Goal: Transaction & Acquisition: Purchase product/service

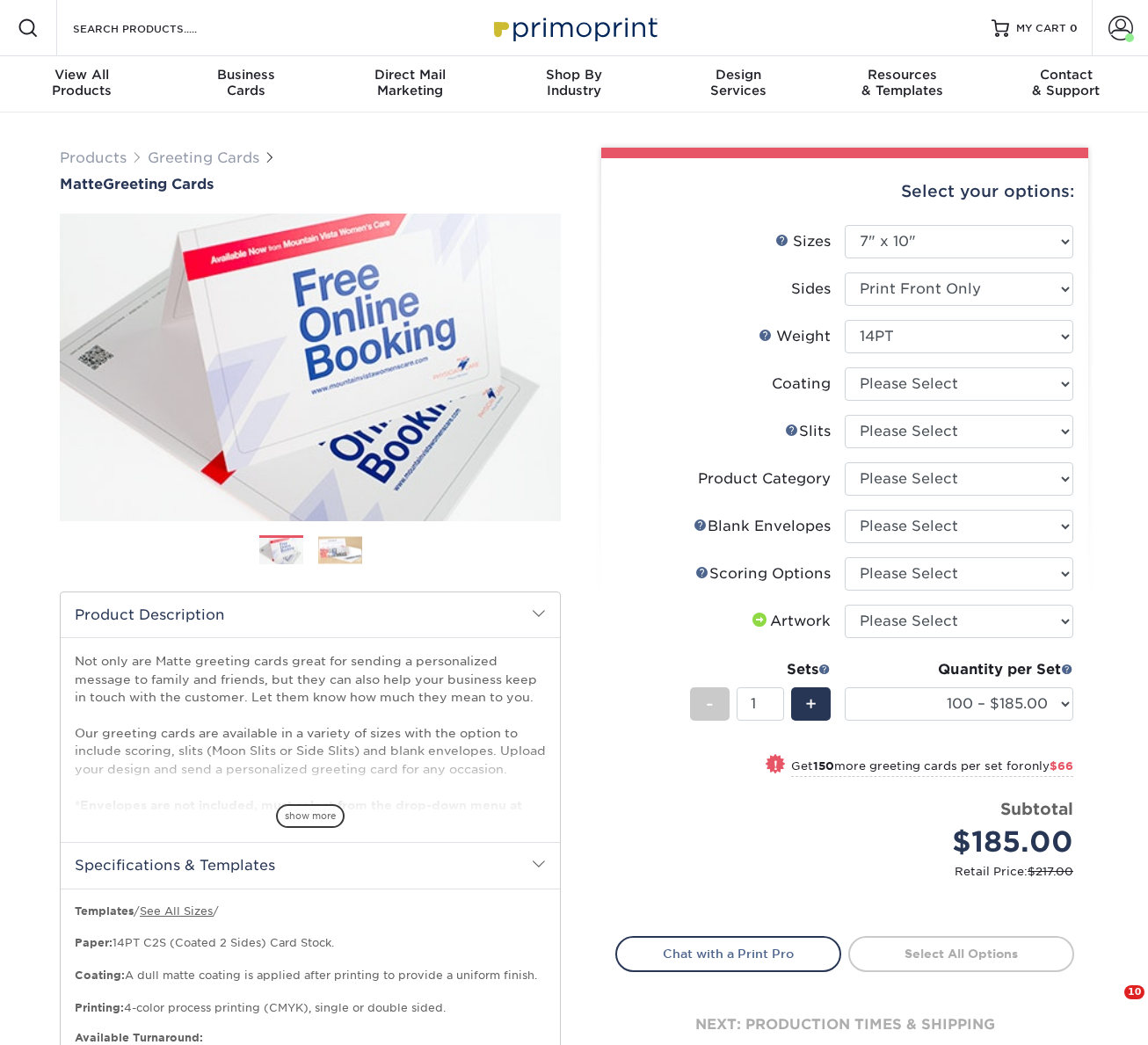
select select "7.00x10.00"
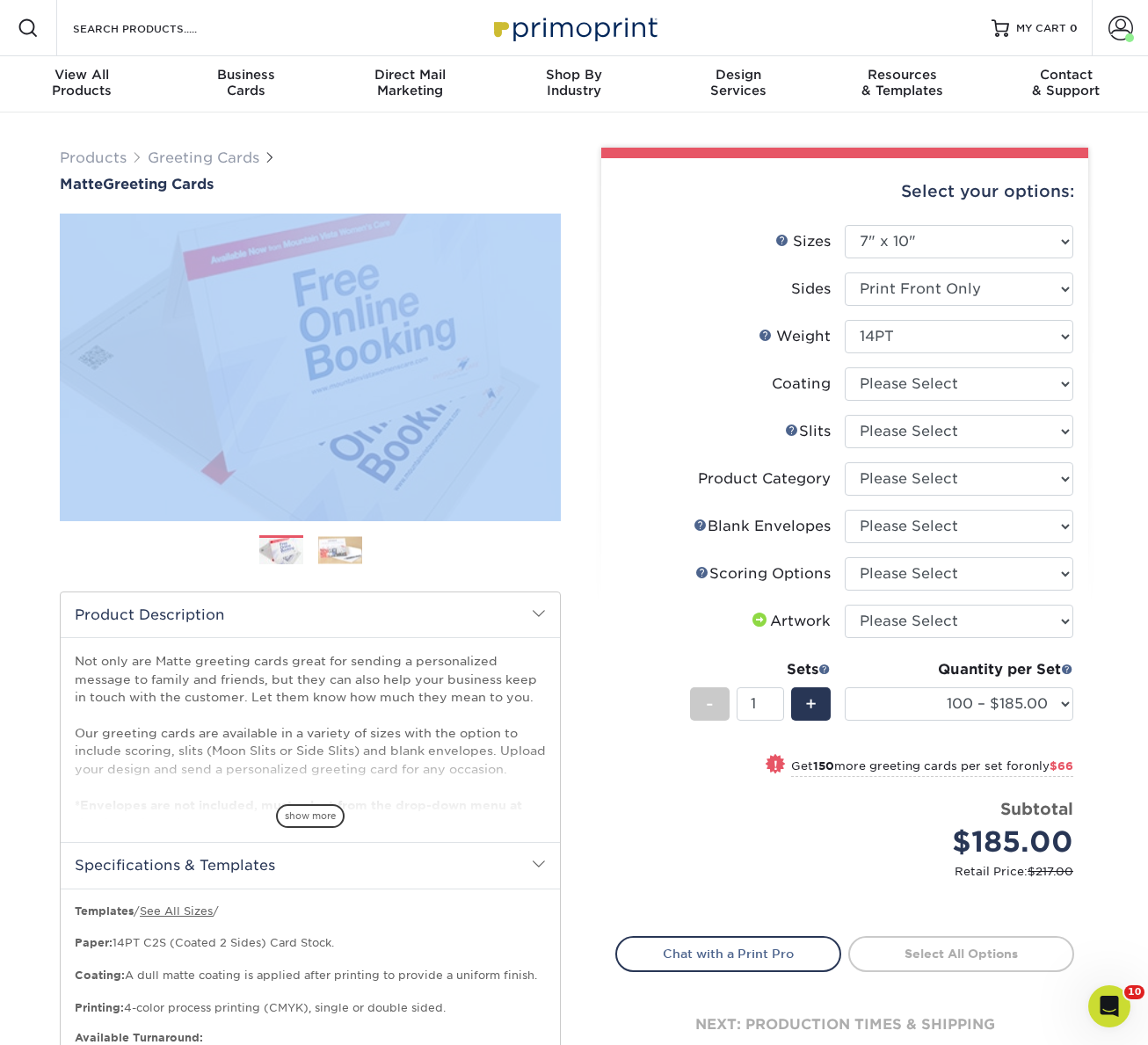
click at [907, 391] on select at bounding box center [959, 384] width 229 height 33
select select "121bb7b5-3b4d-429f-bd8d-bbf80e953313"
click at [845, 368] on select at bounding box center [959, 384] width 229 height 33
select select "-1"
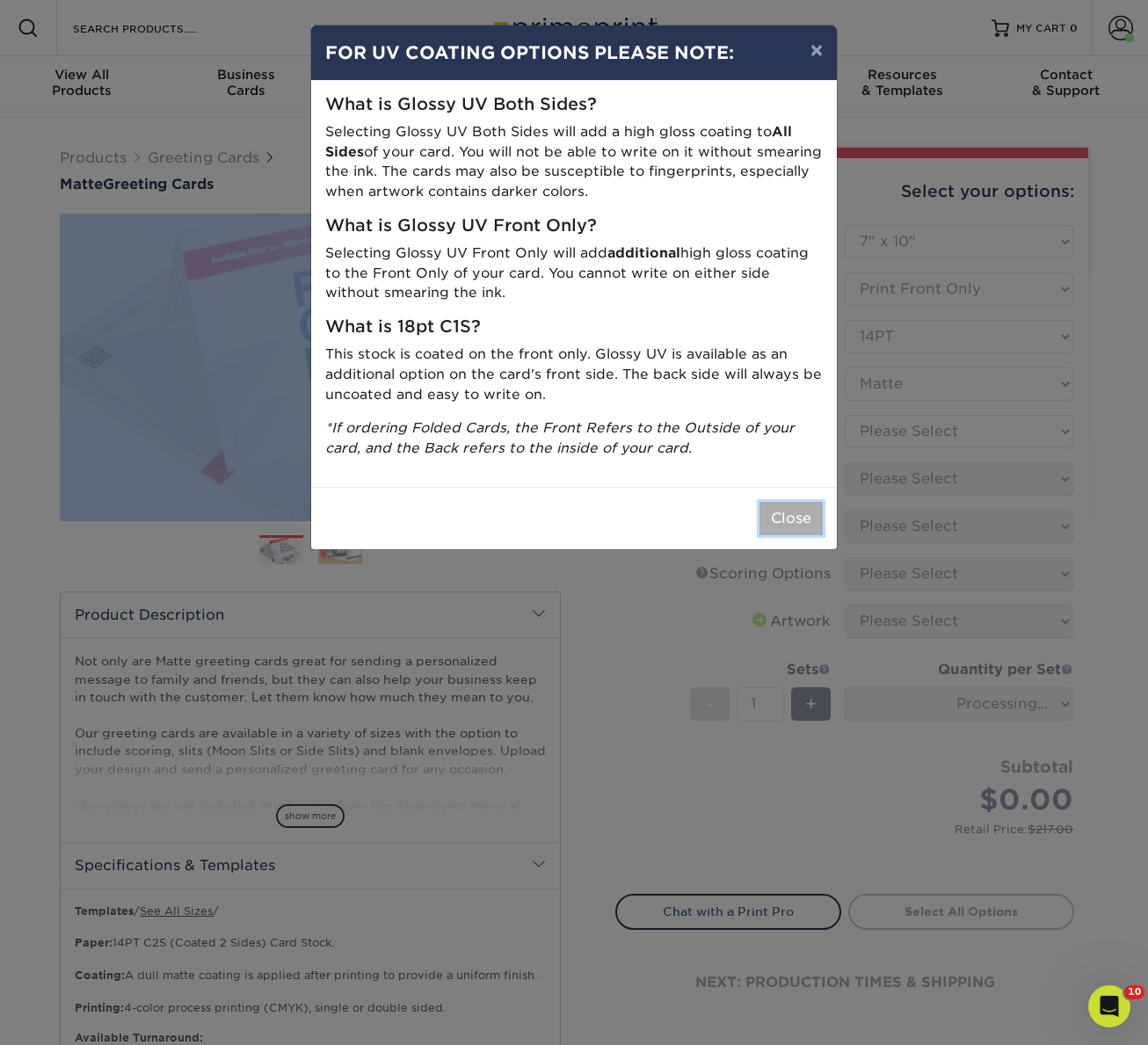
click at [790, 518] on button "Close" at bounding box center [791, 518] width 64 height 33
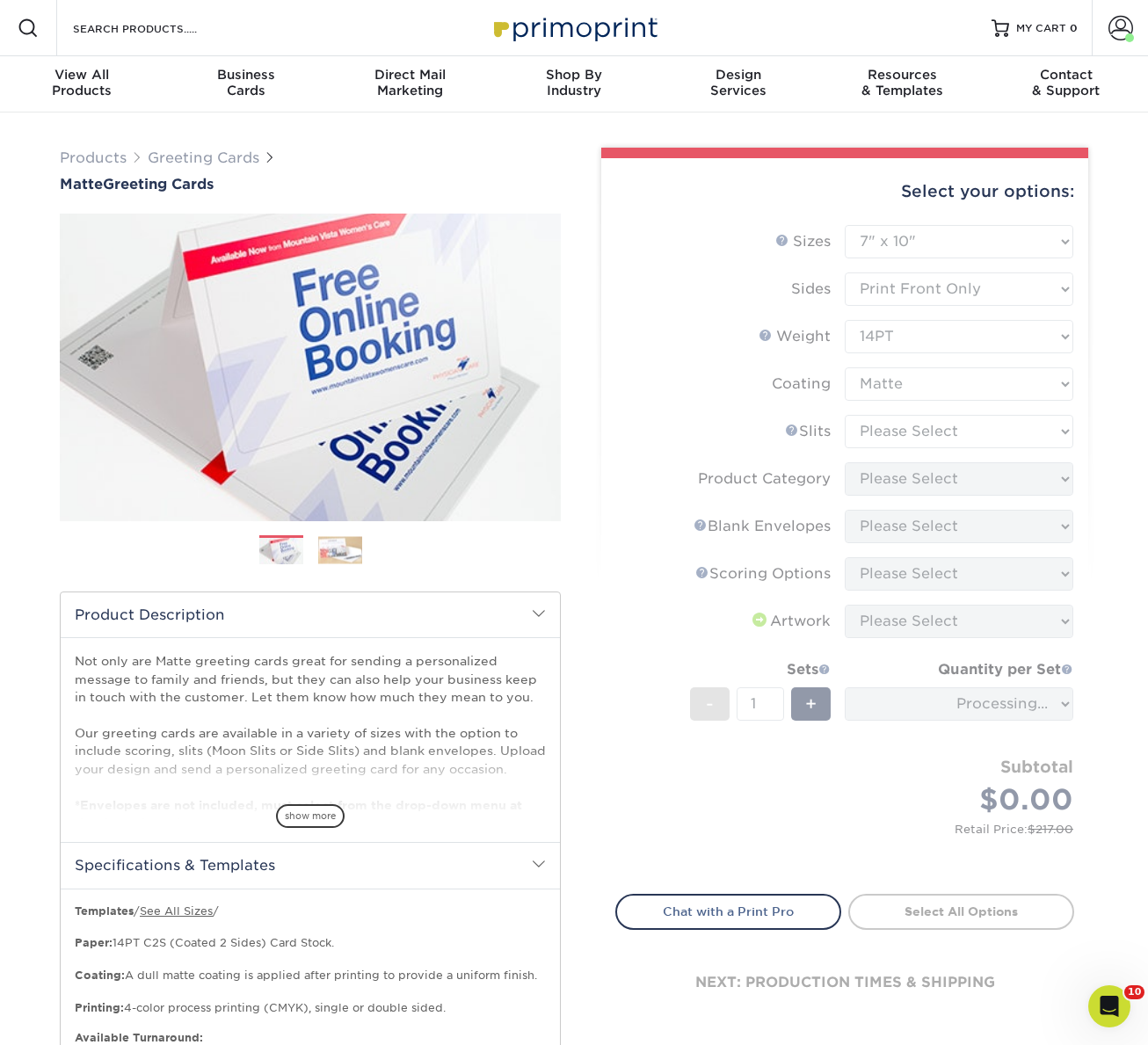
click at [888, 436] on form "Sizes Help Sizes Please Select 4.25" x 11" 5.5" x 8.5" 6" x 9" 6" x 12" 7" x 10…" at bounding box center [845, 549] width 459 height 649
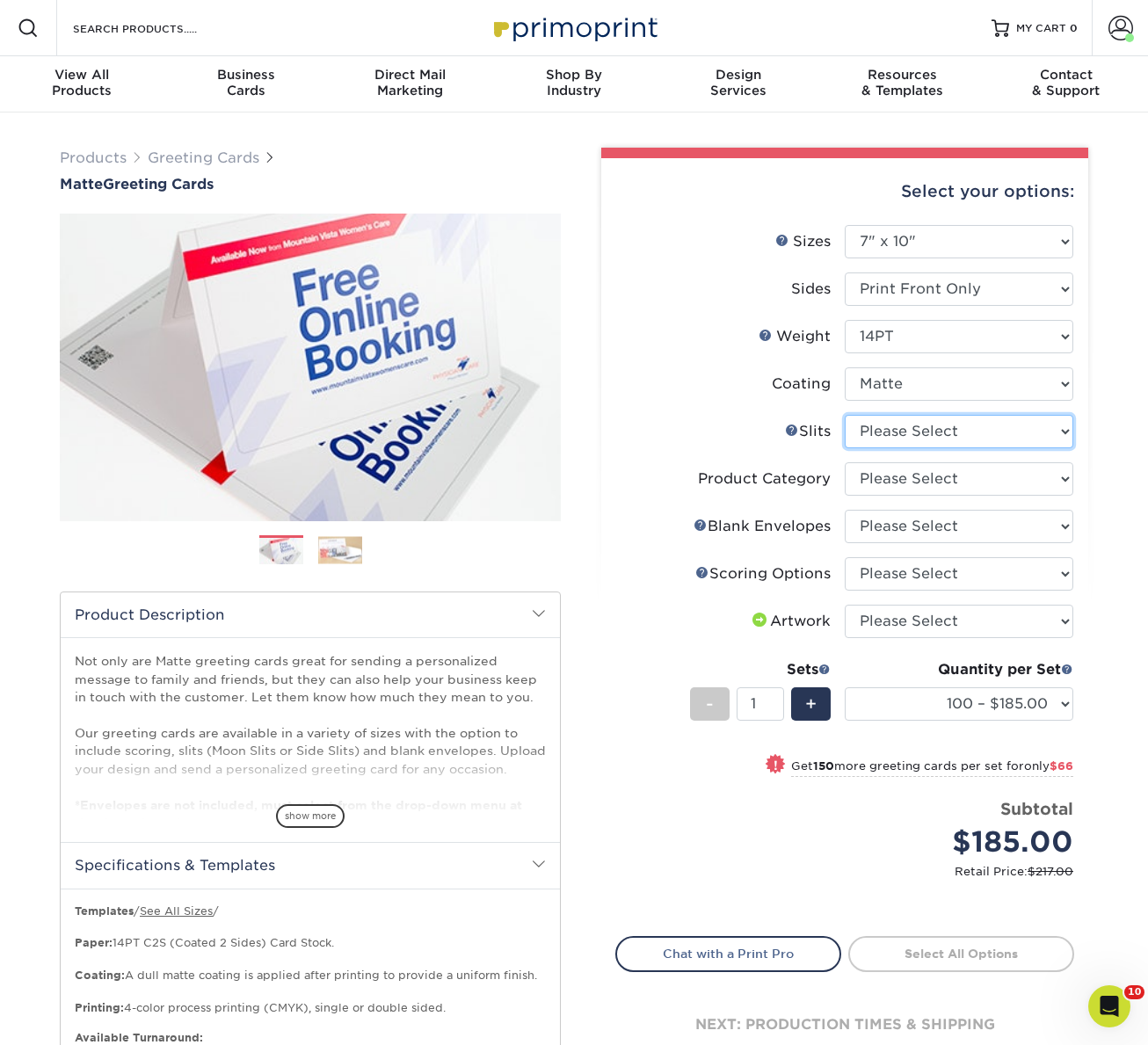
click at [898, 433] on select "Please Select Moon Slits Bottom Panel Moon Slits Right Panel No Gift Card Slits…" at bounding box center [959, 431] width 229 height 33
select select "c4055f3c-a707-4a99-931b-ce83690041fd"
click at [845, 415] on select "Please Select Moon Slits Bottom Panel Moon Slits Right Panel No Gift Card Slits…" at bounding box center [959, 431] width 229 height 33
click at [887, 481] on select "Please Select Greeting Cards" at bounding box center [959, 479] width 229 height 33
select select "b7f8198f-f281-4438-a52e-cd7a5c5c0cfc"
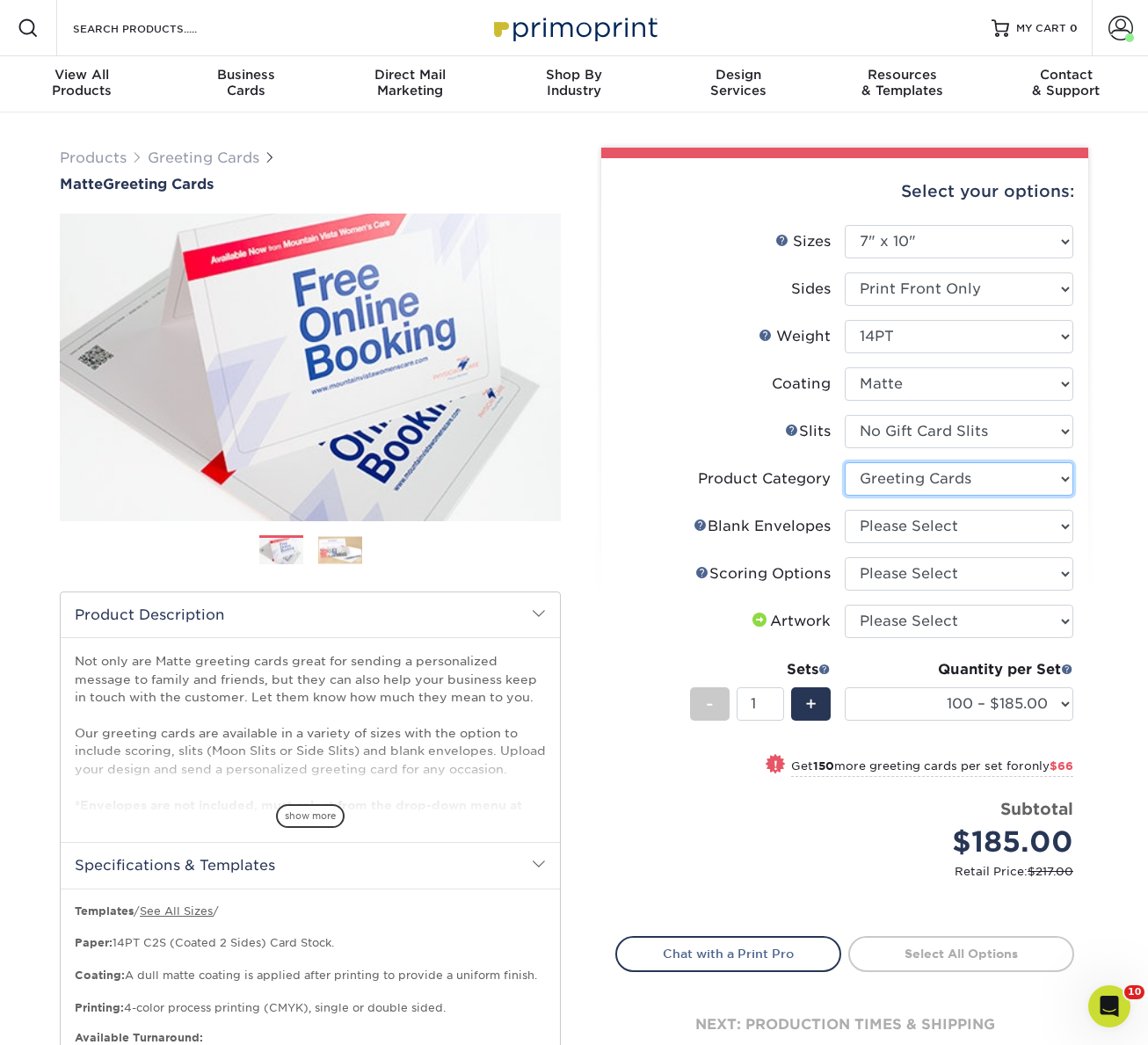
click at [845, 463] on select "Please Select Greeting Cards" at bounding box center [959, 479] width 229 height 33
click at [892, 517] on select "Please Select No Blank Envelopes Yes 100 Envelopes A7 Yes 250 Envelopes A7 Yes …" at bounding box center [959, 526] width 229 height 33
select select "9f137334-7cf0-4a73-8a74-a4df662606ea"
click at [845, 509] on select "Please Select No Blank Envelopes Yes 100 Envelopes A7 Yes 250 Envelopes A7 Yes …" at bounding box center [959, 526] width 229 height 33
click at [898, 568] on select "Please Select Score in Half" at bounding box center [959, 573] width 229 height 33
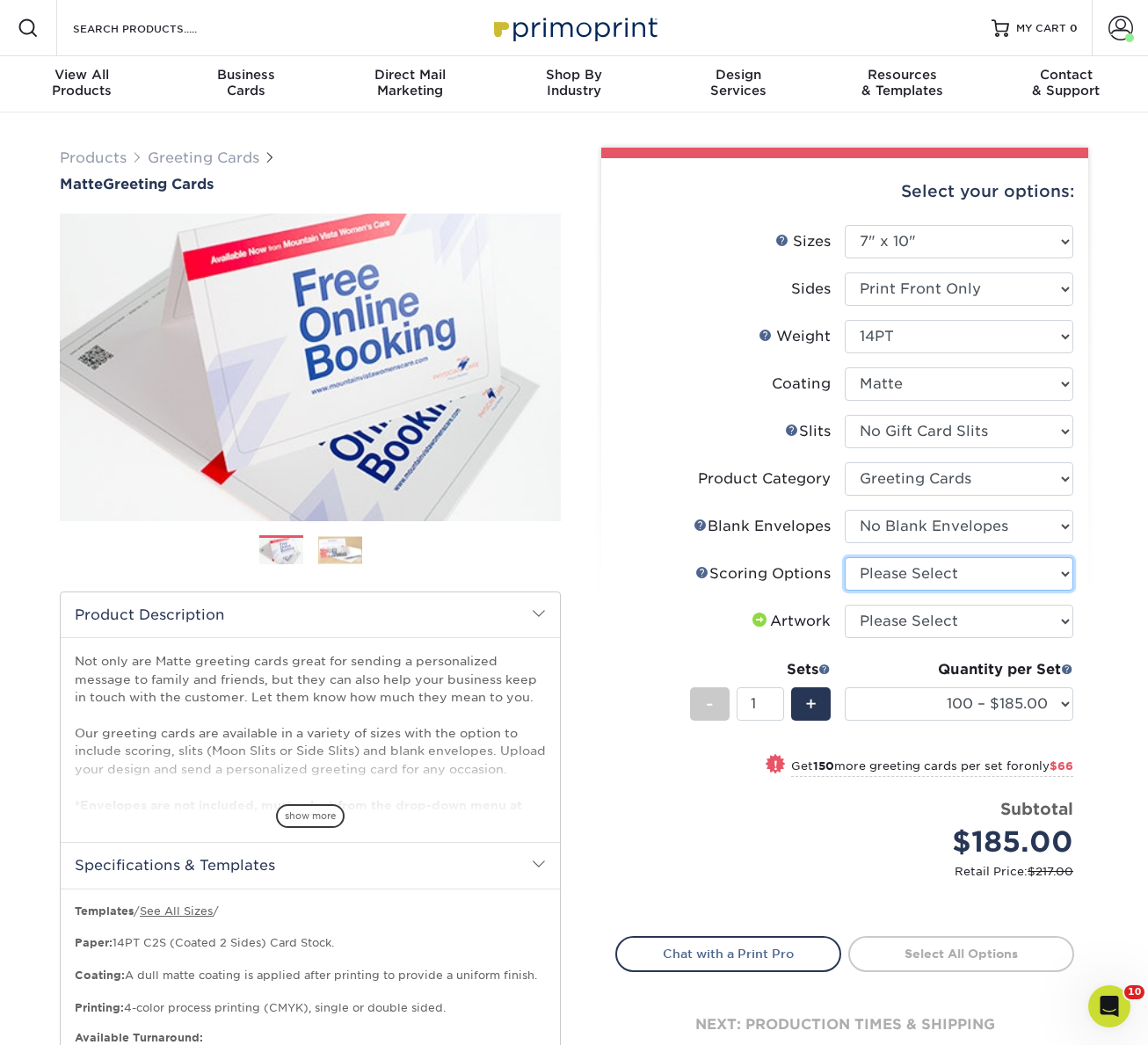
select select "b23166fa-223a-4016-b2d3-d3438452c7d9"
click at [845, 557] on select "Please Select Score in Half" at bounding box center [959, 573] width 229 height 33
click at [906, 617] on select "Please Select I will upload files I need a design - $75" at bounding box center [959, 621] width 229 height 33
select select "upload"
click at [845, 605] on select "Please Select I will upload files I need a design - $75" at bounding box center [959, 621] width 229 height 33
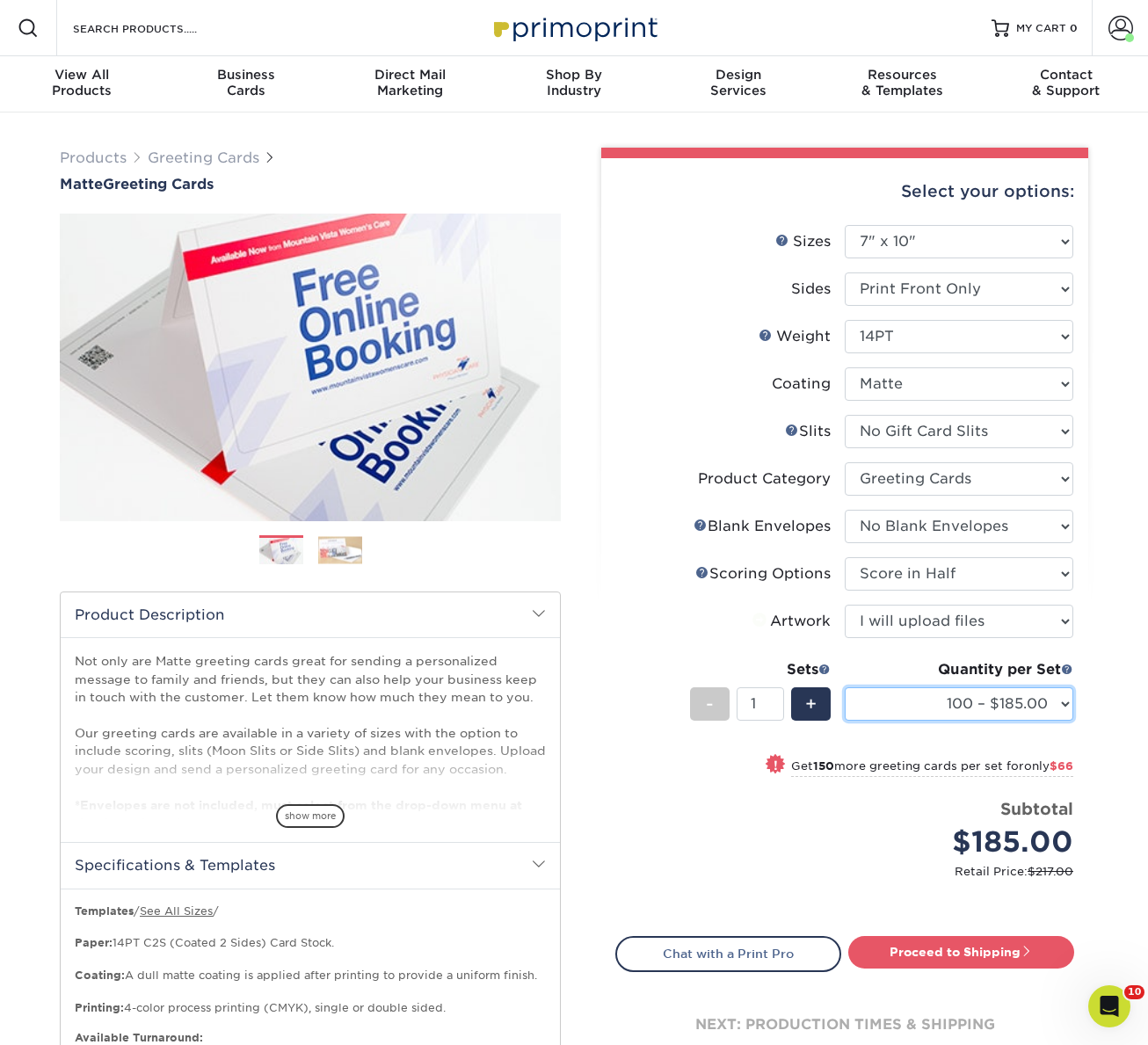
click at [904, 707] on select "100 – $185.00 250 – $251.00 500 – $280.00 1000 – $310.00 2500 – $512.00 5000 – …" at bounding box center [959, 703] width 229 height 33
select select "250 – $251.00"
click at [845, 687] on select "100 – $185.00 250 – $251.00 500 – $280.00 1000 – $310.00 2500 – $512.00 5000 – …" at bounding box center [959, 703] width 229 height 33
click at [960, 951] on link "Proceed to Shipping" at bounding box center [961, 952] width 226 height 31
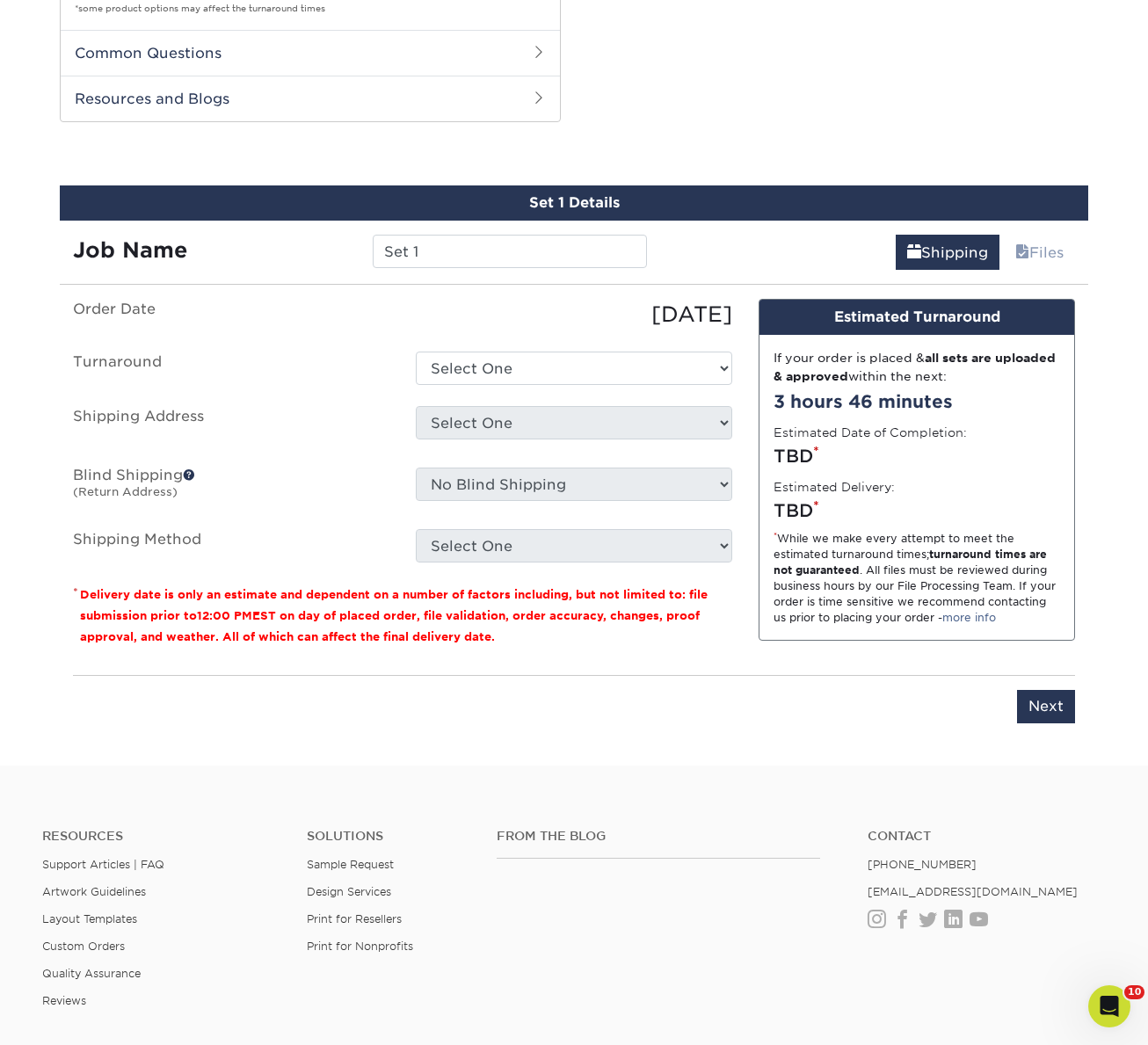
scroll to position [1102, 0]
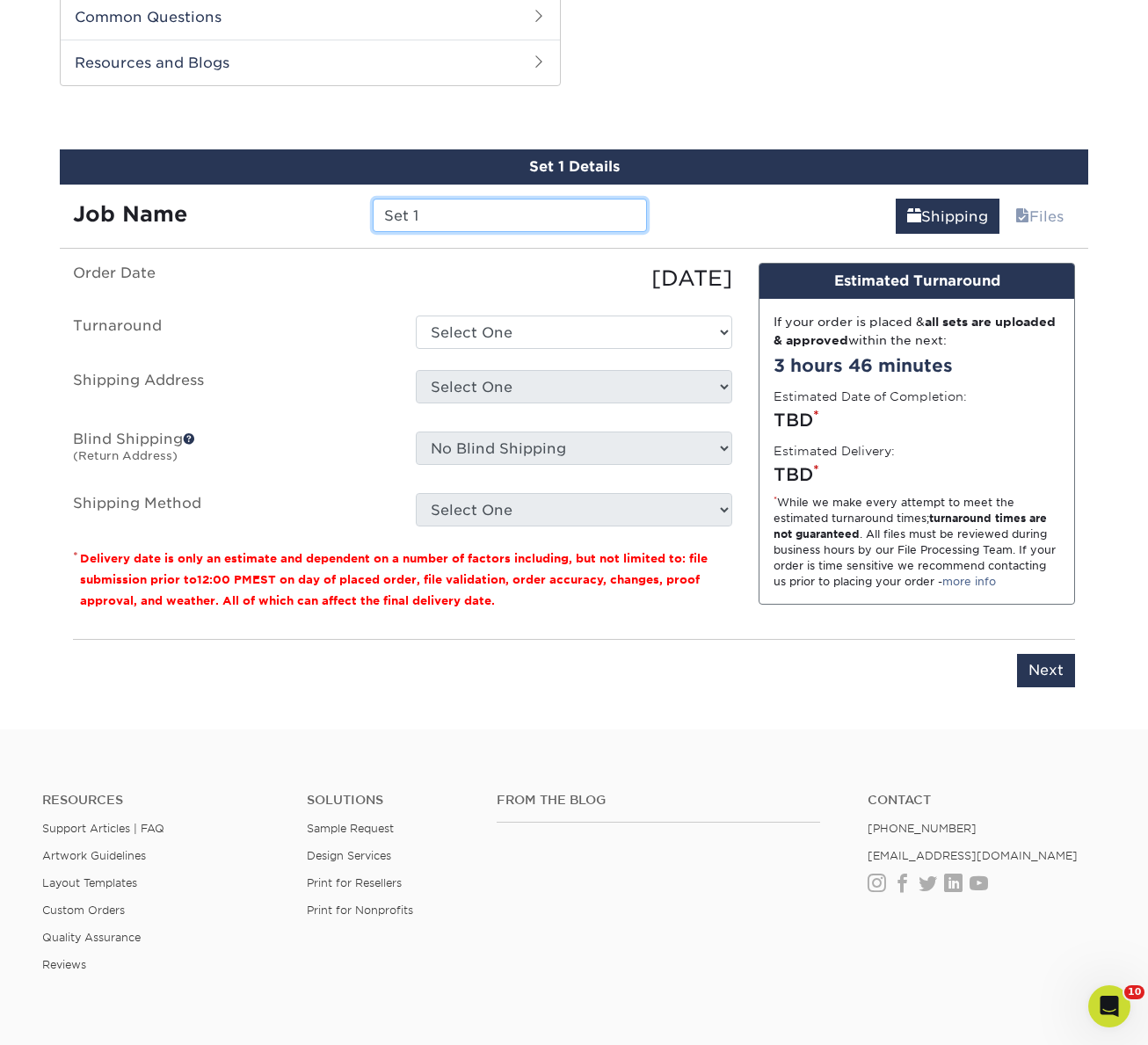
click at [446, 220] on input "Set 1" at bounding box center [509, 215] width 274 height 33
type input "Test"
click at [460, 316] on ul "Order Date [DATE] [GEOGRAPHIC_DATA] Select One 2-4 Business Days 2 Day Next Bus…" at bounding box center [402, 395] width 659 height 264
click at [460, 316] on select "Select One 2-4 Business Days 2 Day Next Business Day" at bounding box center [574, 332] width 317 height 33
select select "c2169480-56d0-452d-80fc-a4d264b8088a"
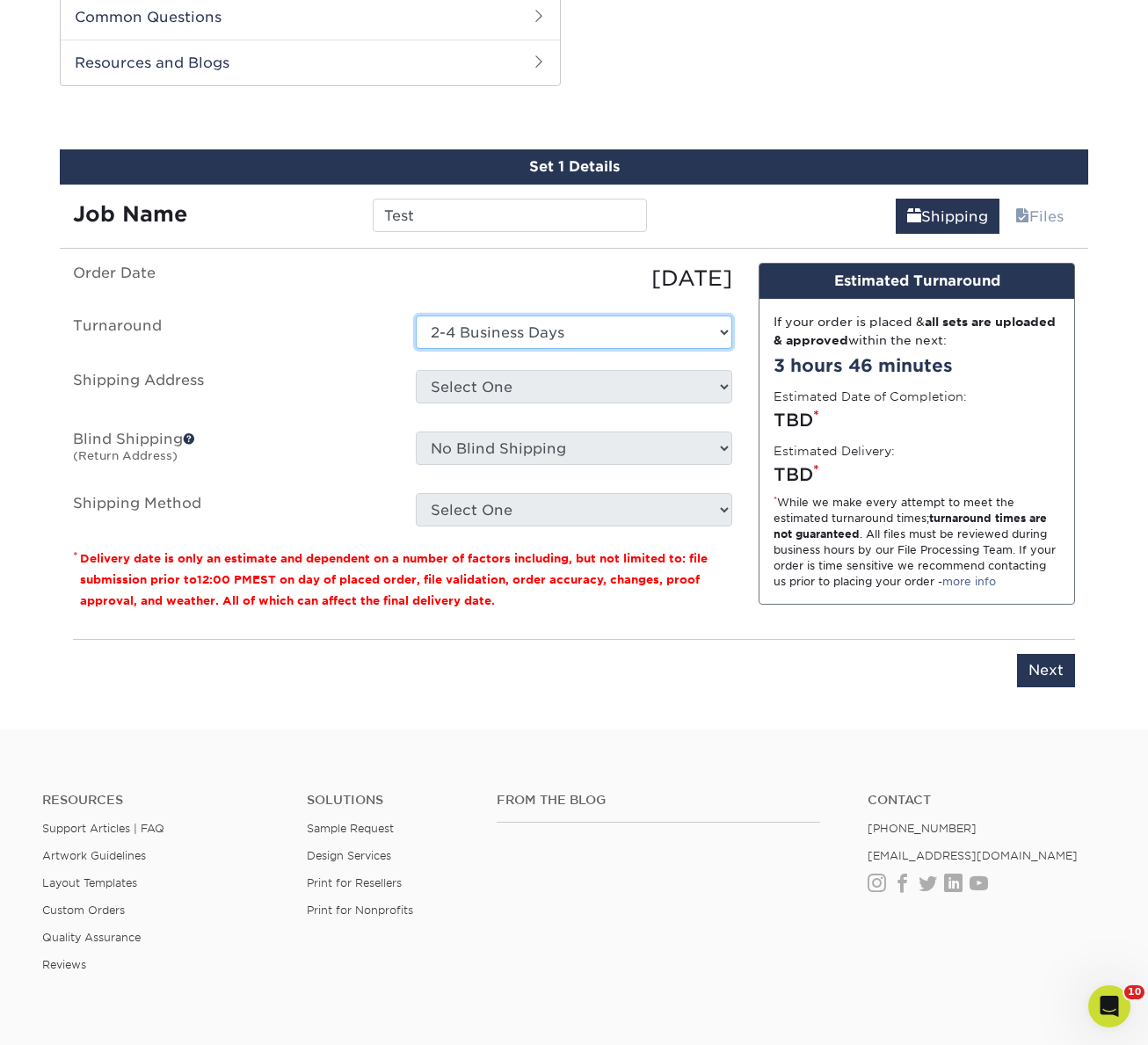
click at [416, 316] on select "Select One 2-4 Business Days 2 Day Next Business Day" at bounding box center [574, 332] width 317 height 33
click at [470, 396] on select "Select One ACTION [PERSON_NAME] [PERSON_NAME] AMEX [PERSON_NAME] Aspen Ridge At…" at bounding box center [574, 387] width 317 height 33
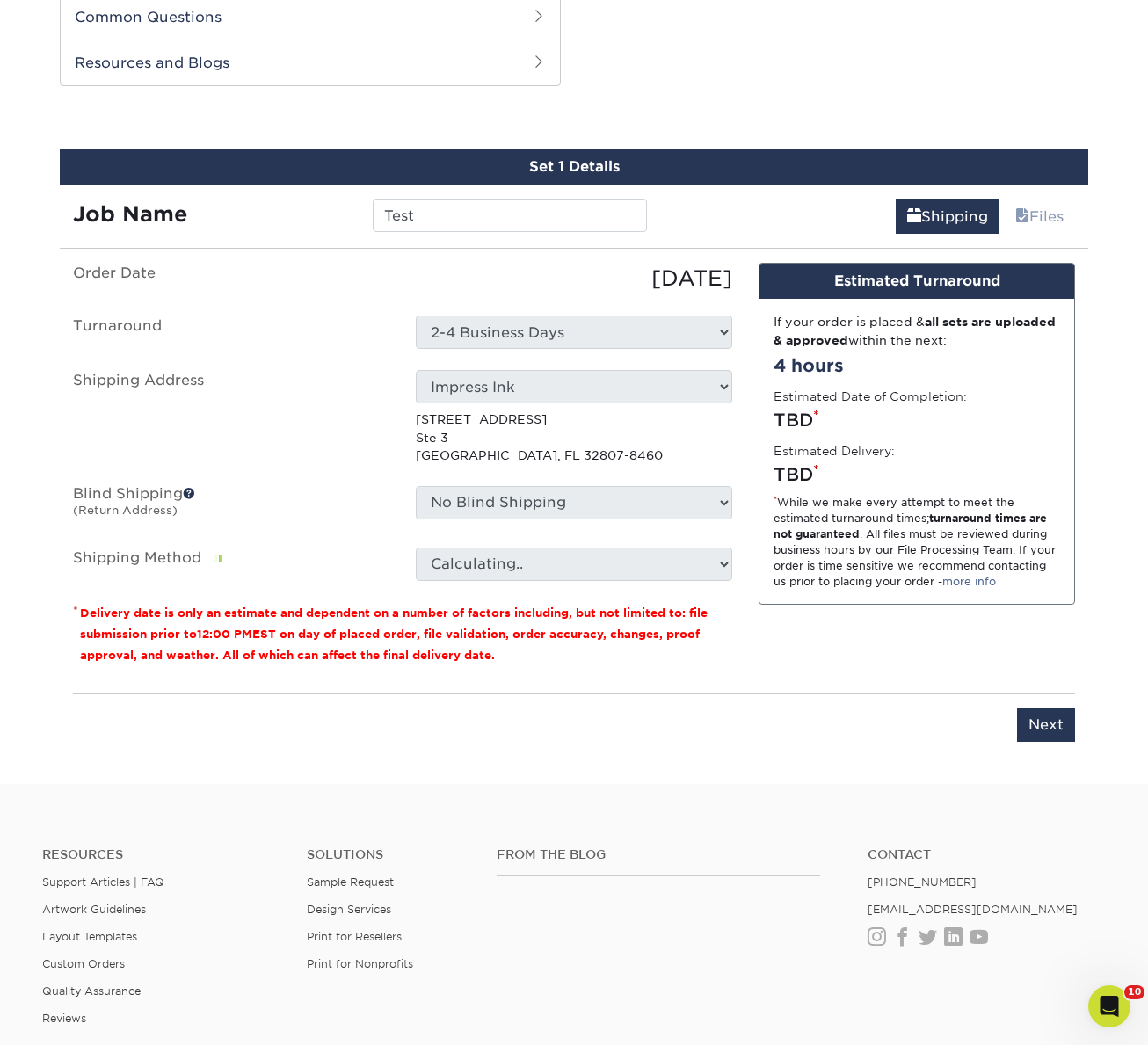
click at [478, 421] on p "[STREET_ADDRESS]" at bounding box center [574, 438] width 317 height 54
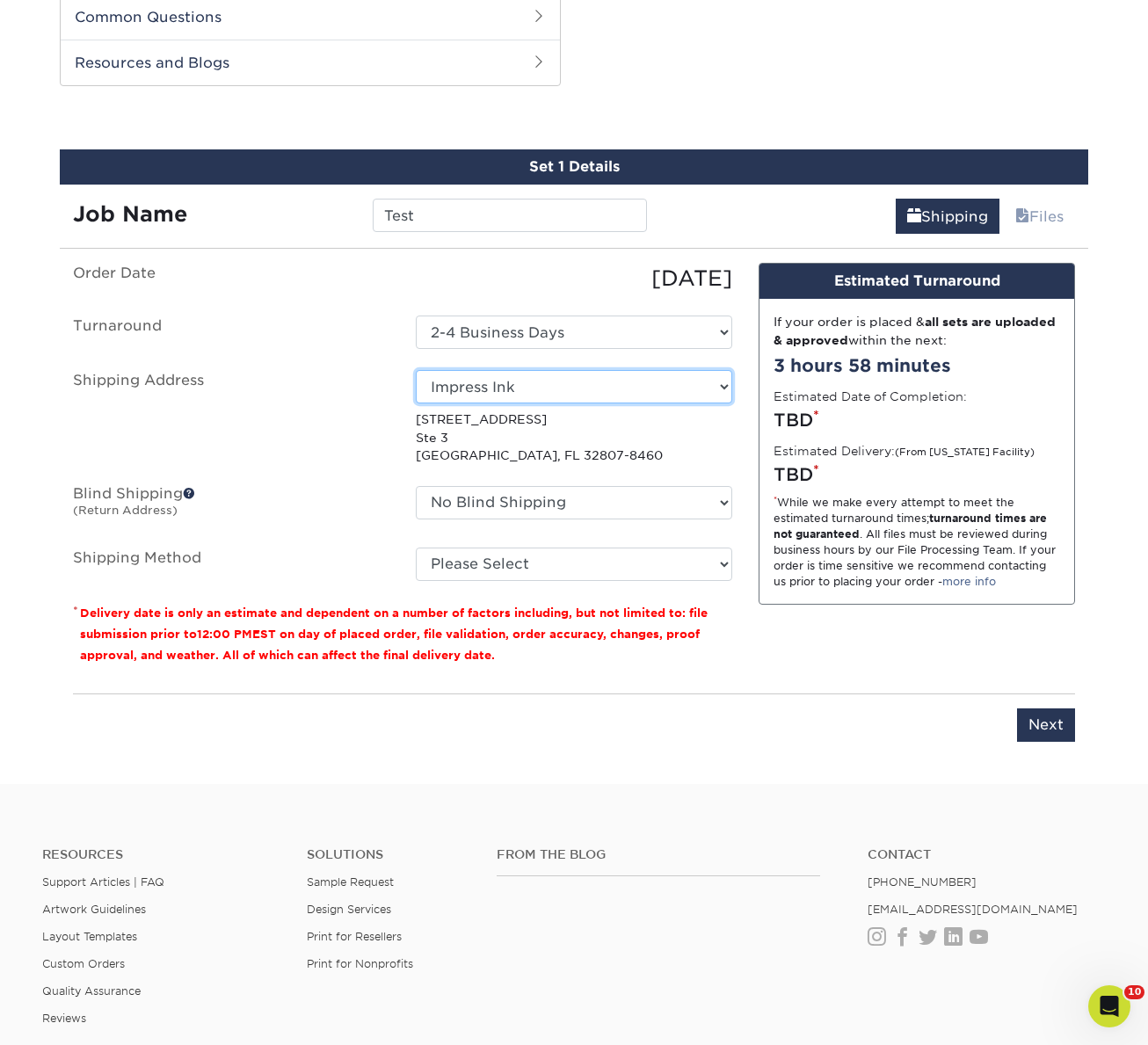
click at [517, 389] on select "Select One ACTION [PERSON_NAME] [PERSON_NAME] AMEX [PERSON_NAME] Aspen Ridge At…" at bounding box center [574, 387] width 317 height 33
select select "54022"
click at [575, 503] on select "No Blind Shipping ACTION [PERSON_NAME] [PERSON_NAME] AMEX [PERSON_NAME] Aspen R…" at bounding box center [574, 502] width 317 height 33
select select "54022"
click at [416, 486] on select "No Blind Shipping ACTION [PERSON_NAME] [PERSON_NAME] AMEX [PERSON_NAME] Aspen R…" at bounding box center [574, 502] width 317 height 33
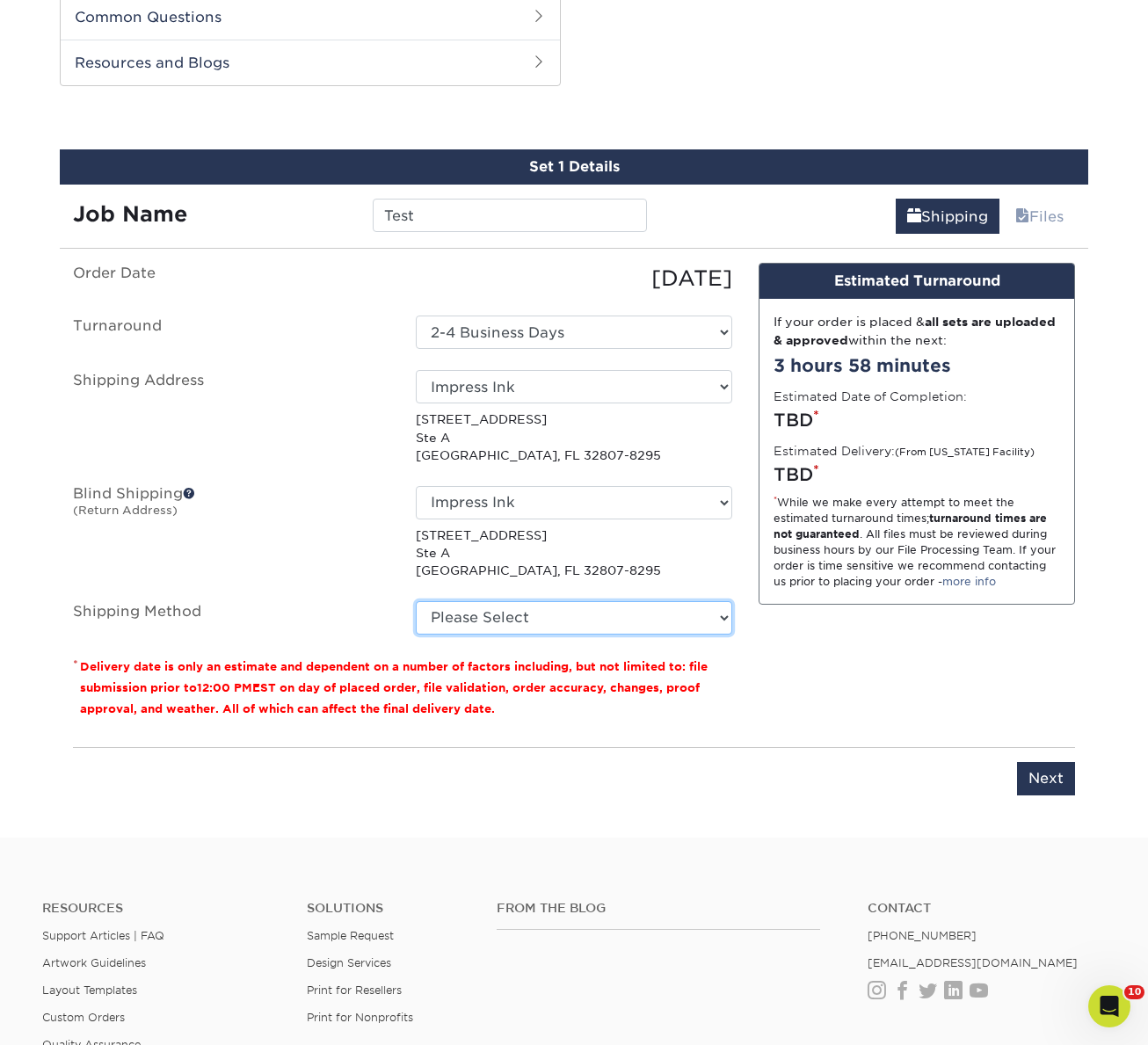
click at [548, 614] on select "Please Select Ground Shipping (+$16.79) 3 Day Shipping Service (+$20.69) 2 Day …" at bounding box center [574, 617] width 317 height 33
select select "03"
click at [416, 601] on select "Please Select Ground Shipping (+$16.79) 3 Day Shipping Service (+$20.69) 2 Day …" at bounding box center [574, 617] width 317 height 33
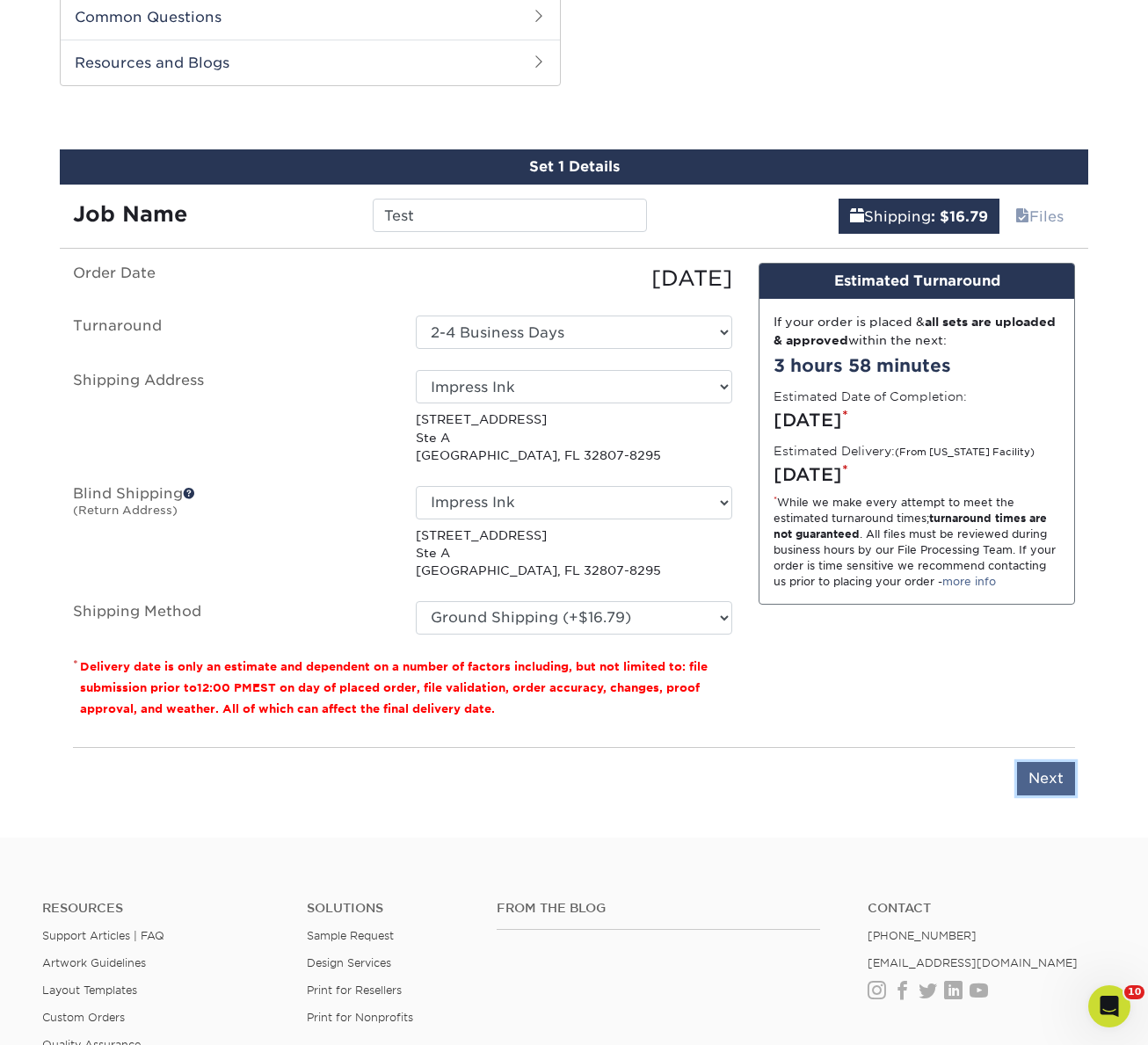
click at [1058, 776] on input "Next" at bounding box center [1046, 779] width 58 height 33
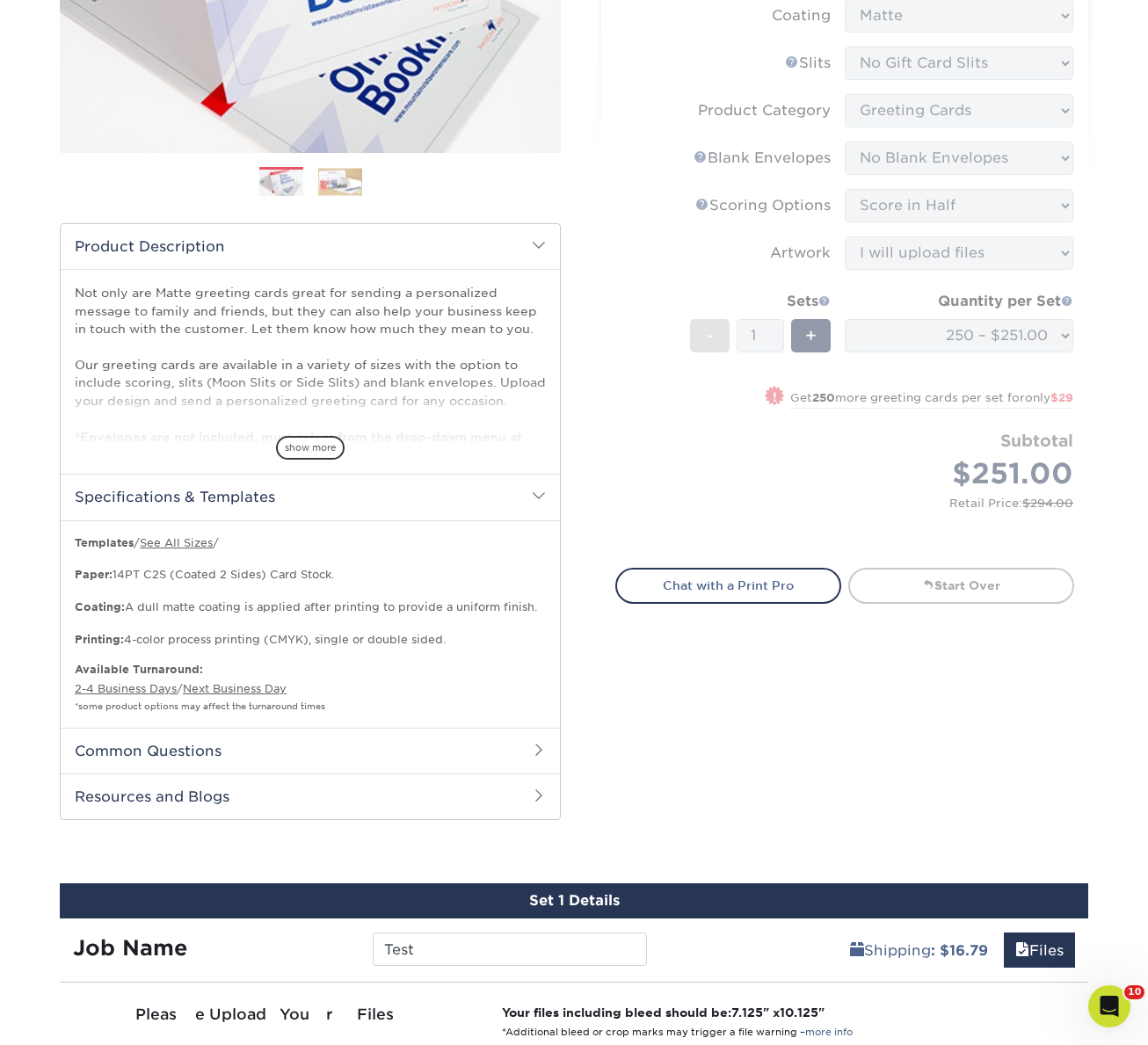
scroll to position [0, 0]
